Goal: Navigation & Orientation: Understand site structure

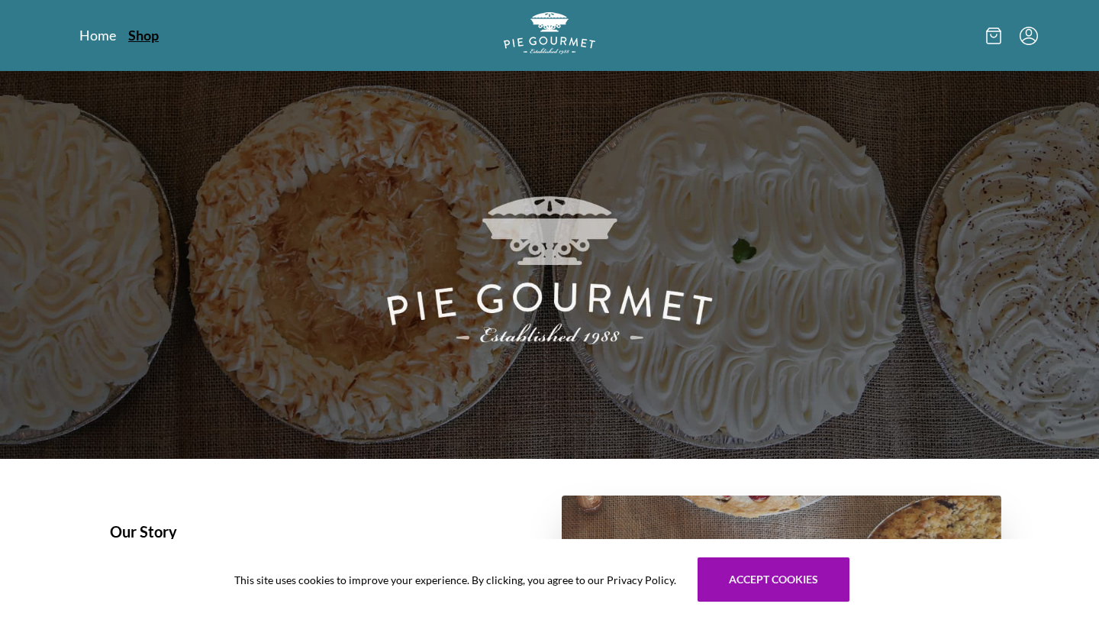
click at [140, 34] on link "Shop" at bounding box center [143, 35] width 31 height 18
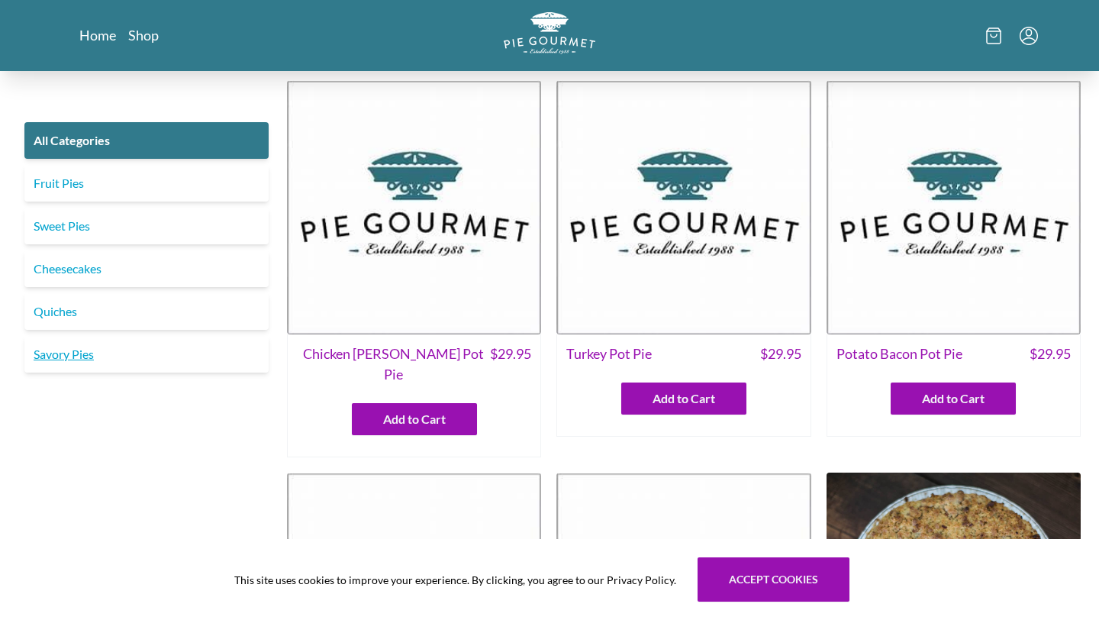
click at [178, 360] on link "Savory Pies" at bounding box center [146, 354] width 244 height 37
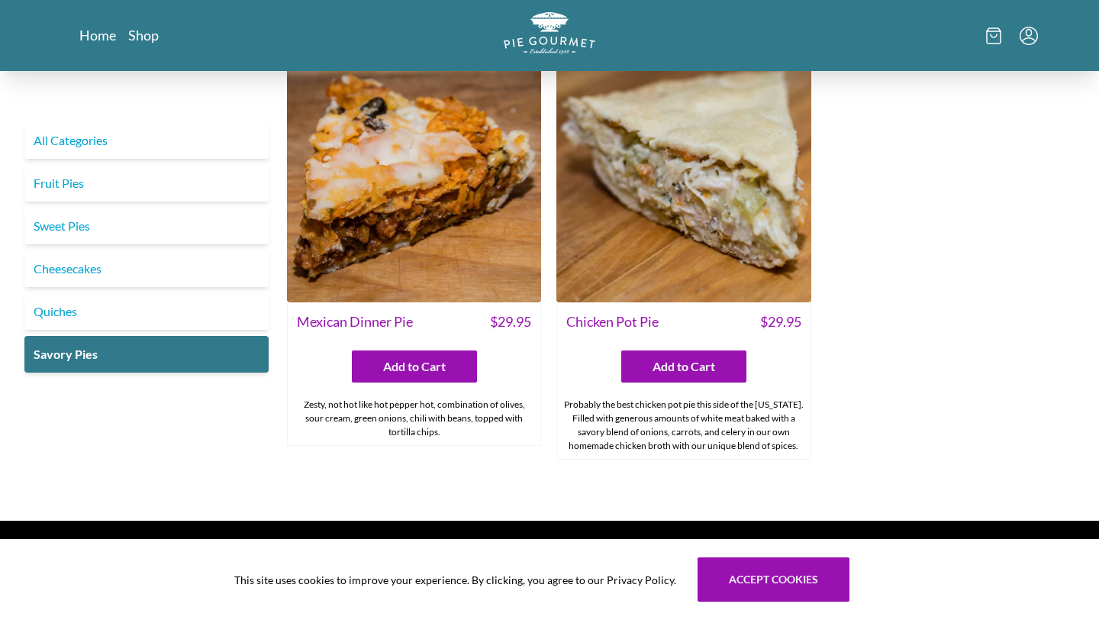
scroll to position [911, 0]
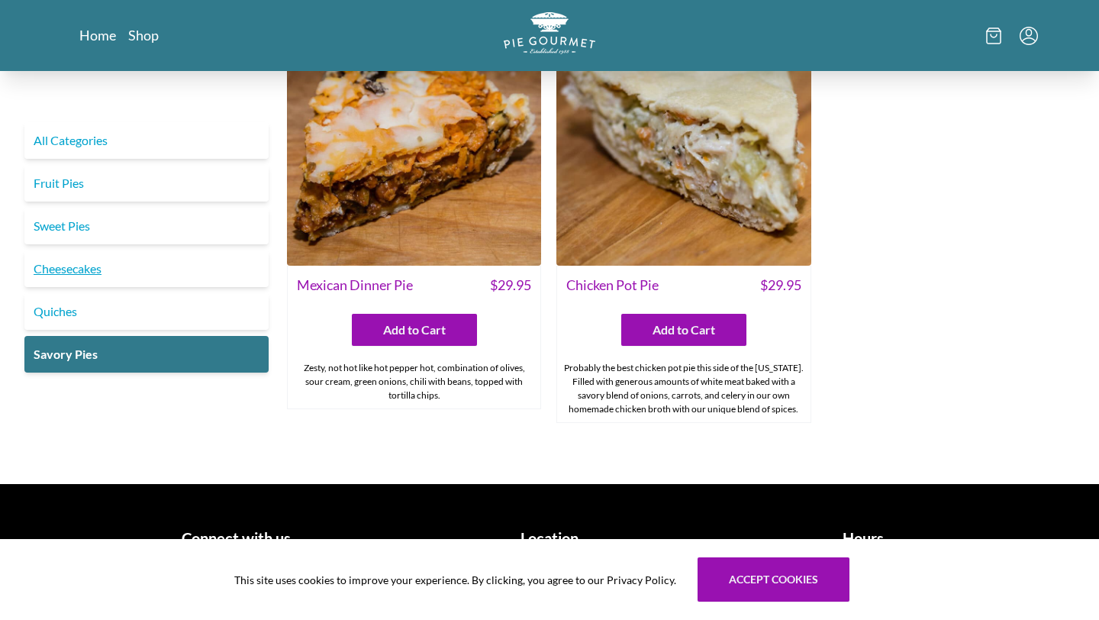
click at [85, 262] on link "Cheesecakes" at bounding box center [146, 268] width 244 height 37
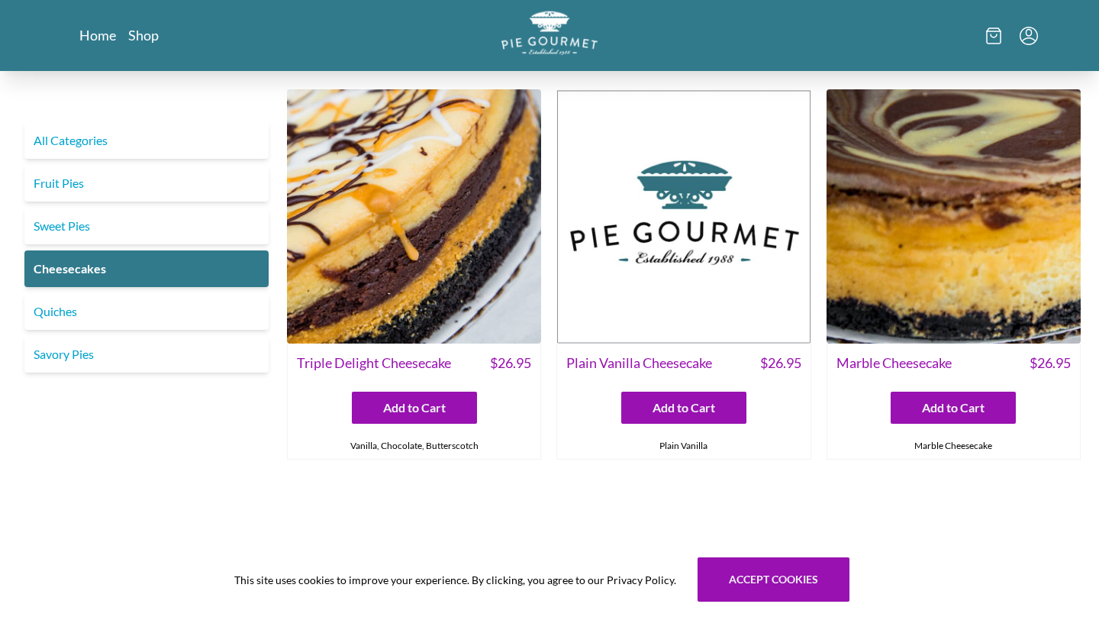
click at [538, 46] on img "Logo" at bounding box center [549, 33] width 96 height 44
